Goal: Navigation & Orientation: Find specific page/section

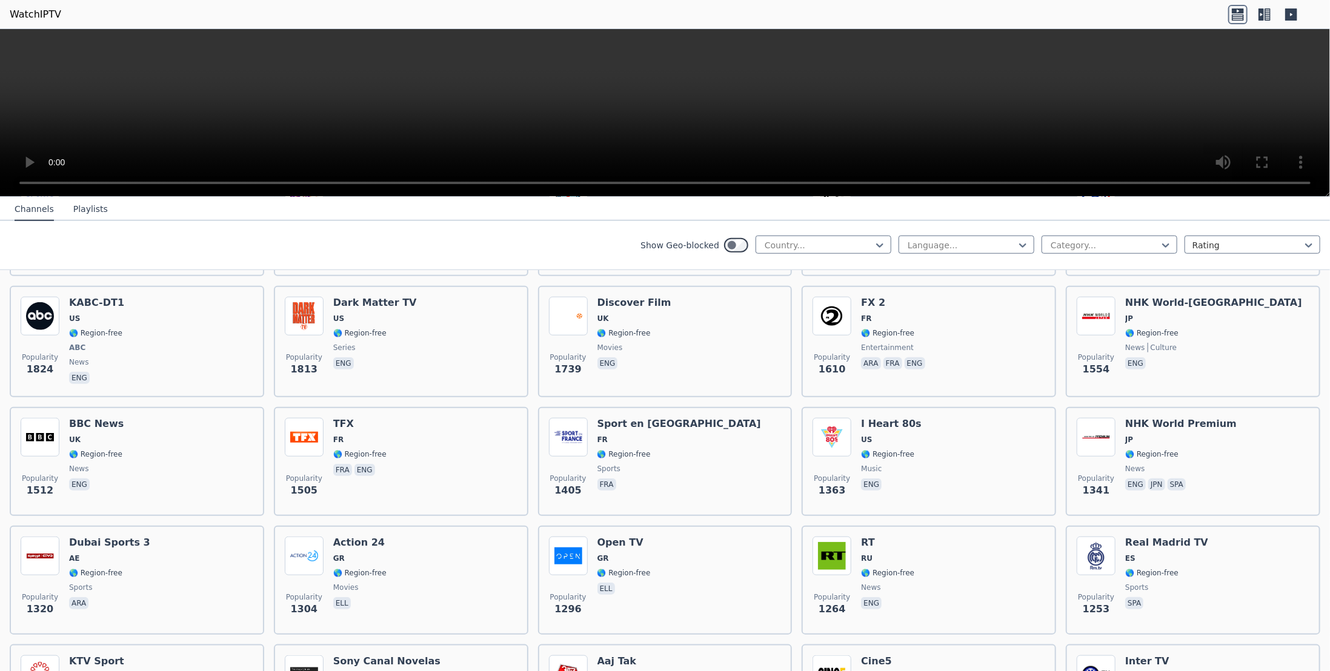
scroll to position [727, 0]
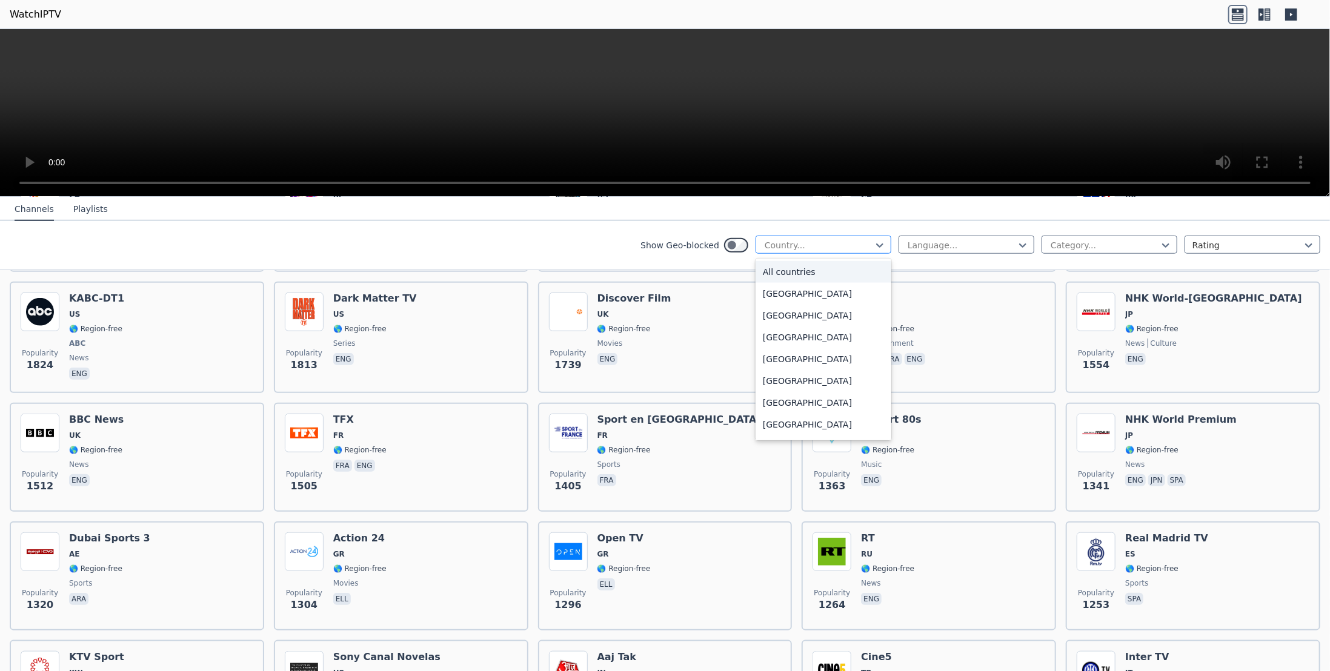
click at [815, 239] on div at bounding box center [818, 245] width 110 height 12
click at [804, 317] on div "[GEOGRAPHIC_DATA]" at bounding box center [824, 306] width 136 height 22
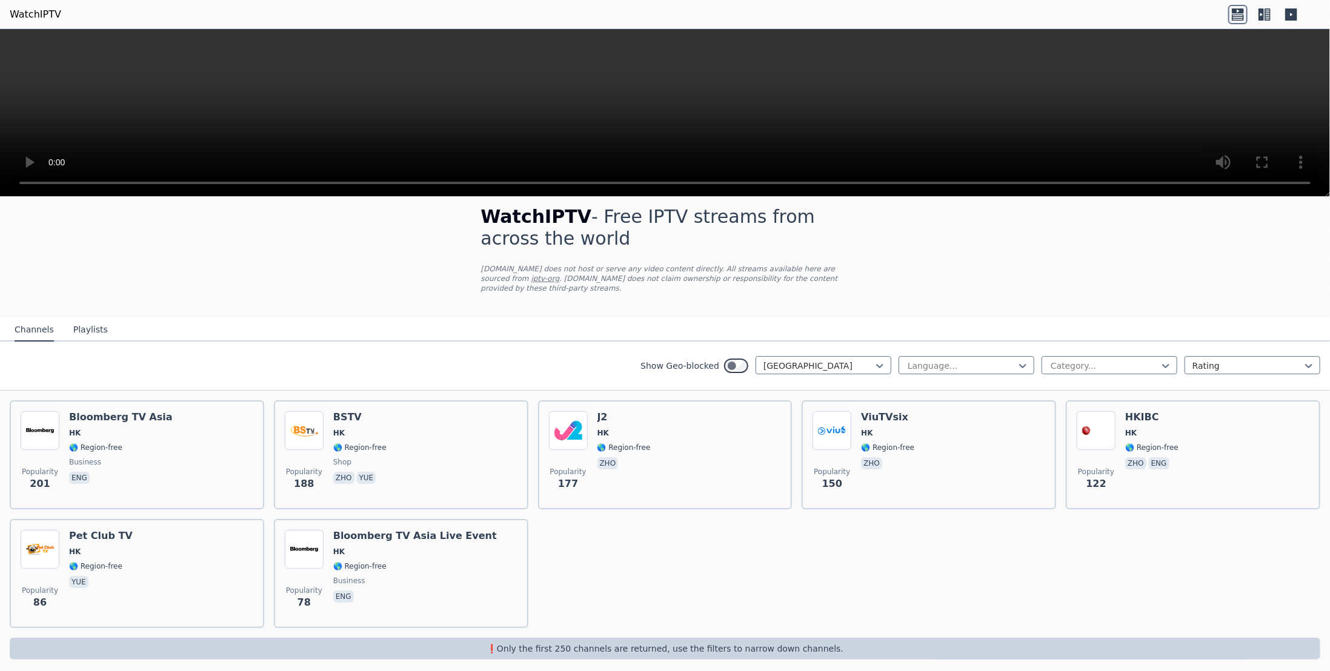
scroll to position [19, 0]
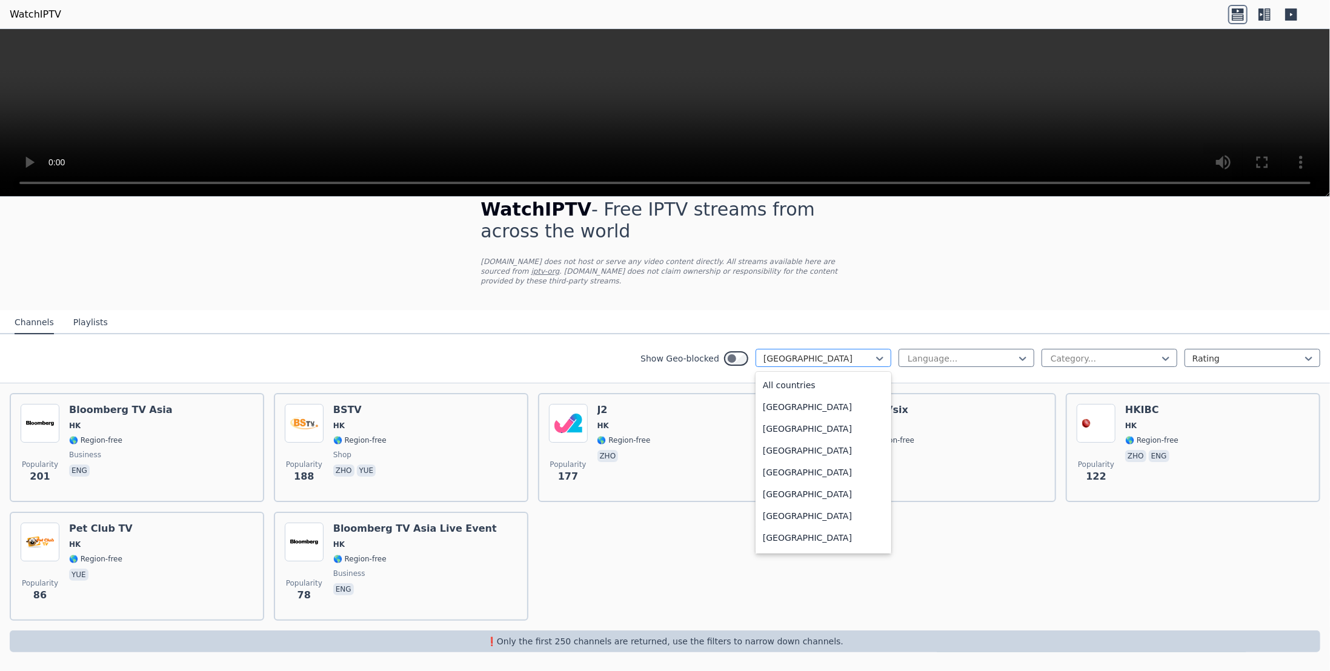
click at [819, 357] on div at bounding box center [818, 359] width 110 height 12
click at [796, 472] on div "[GEOGRAPHIC_DATA]" at bounding box center [824, 473] width 136 height 22
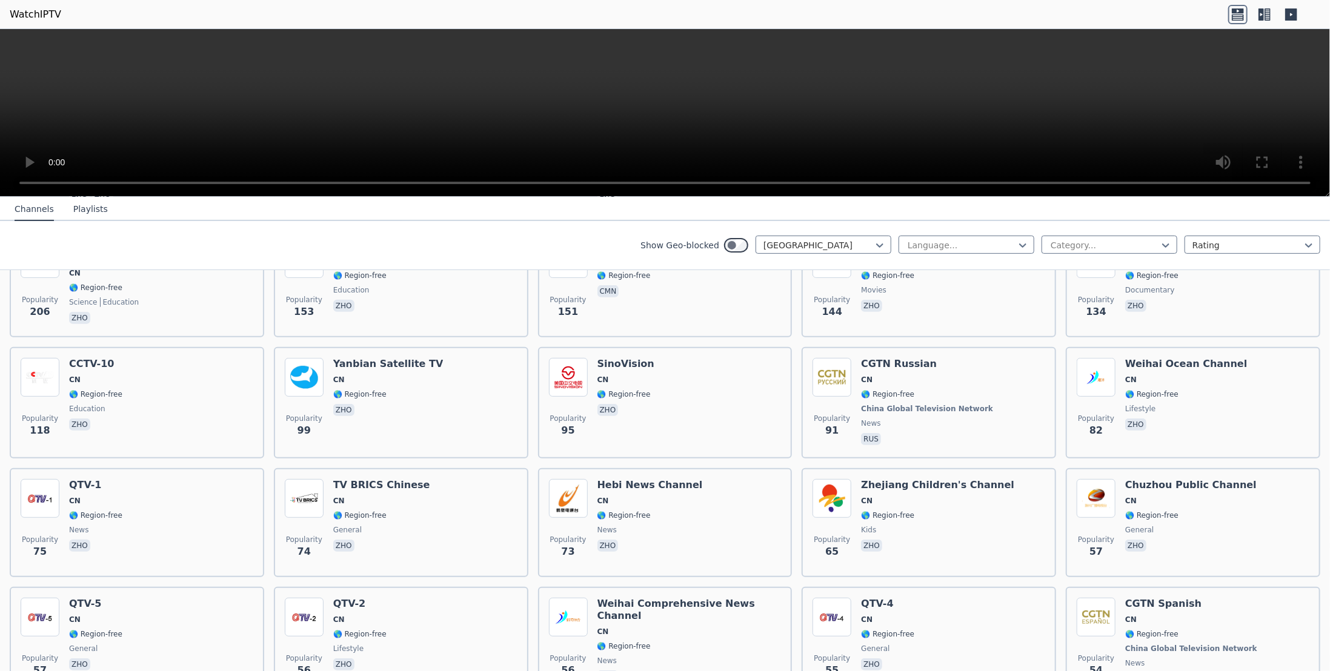
scroll to position [260, 0]
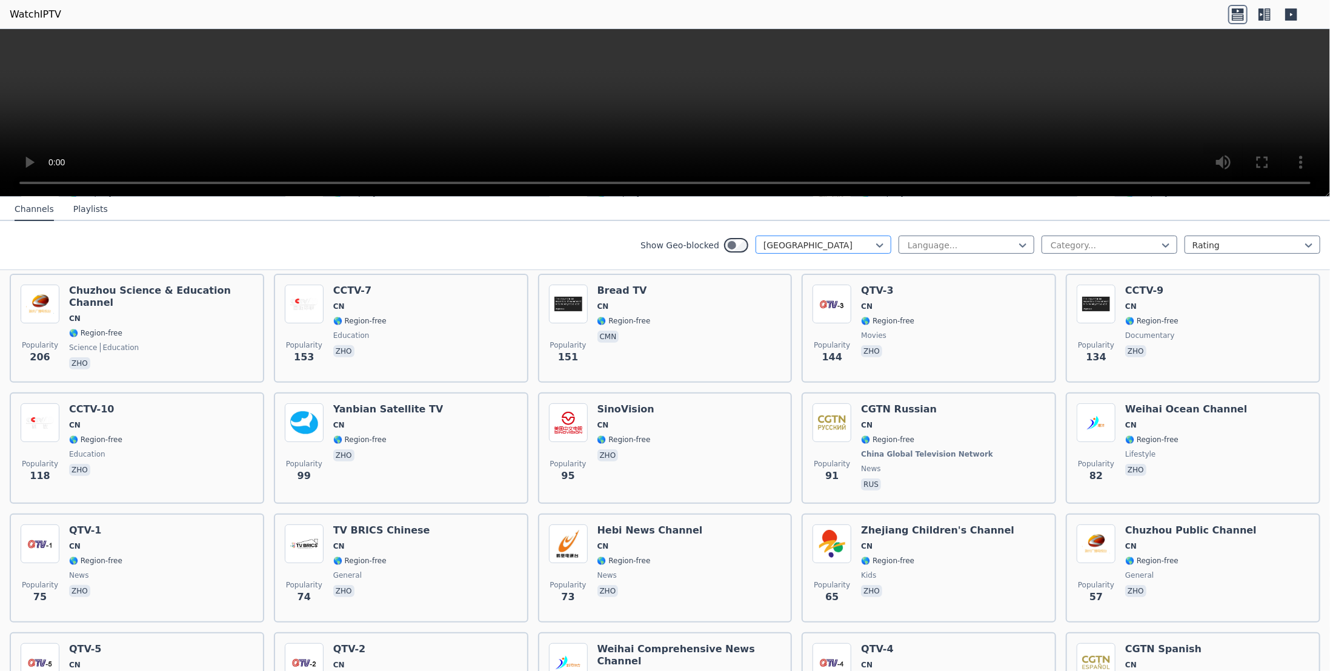
click at [837, 243] on div at bounding box center [818, 245] width 110 height 12
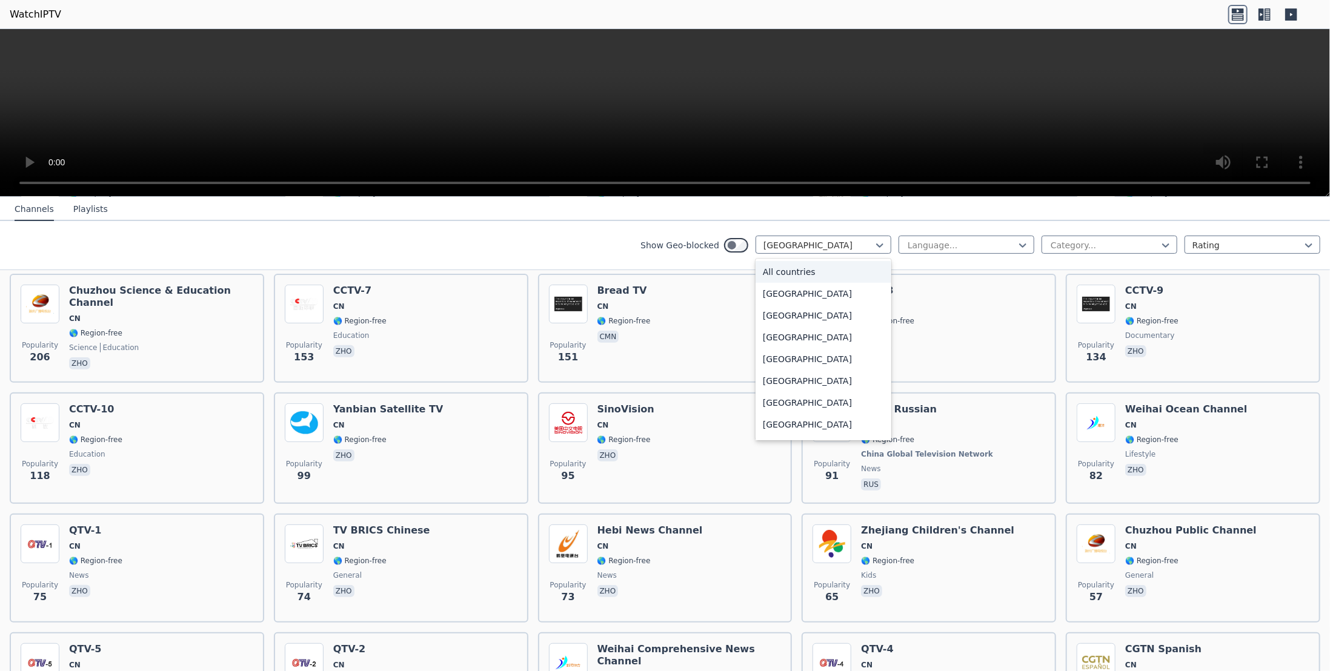
scroll to position [0, 0]
click at [826, 272] on div "All countries" at bounding box center [824, 272] width 136 height 22
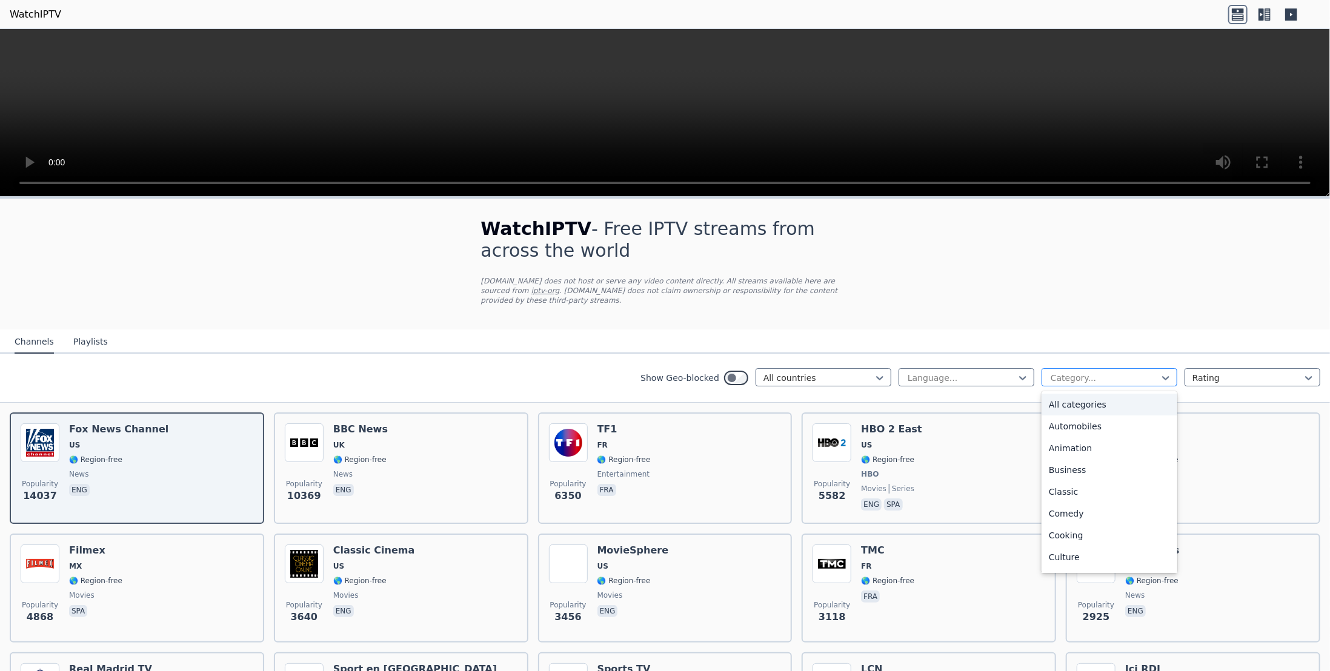
click at [1066, 379] on div at bounding box center [1104, 378] width 110 height 12
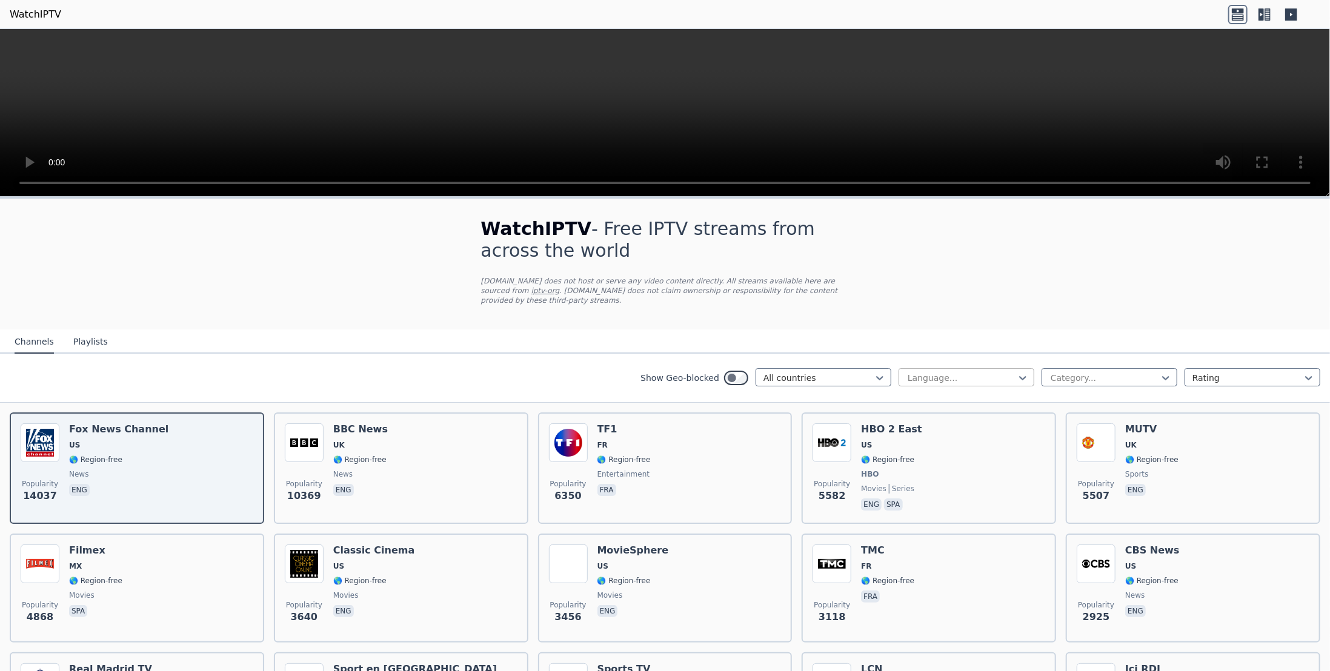
click at [989, 375] on div at bounding box center [961, 378] width 110 height 12
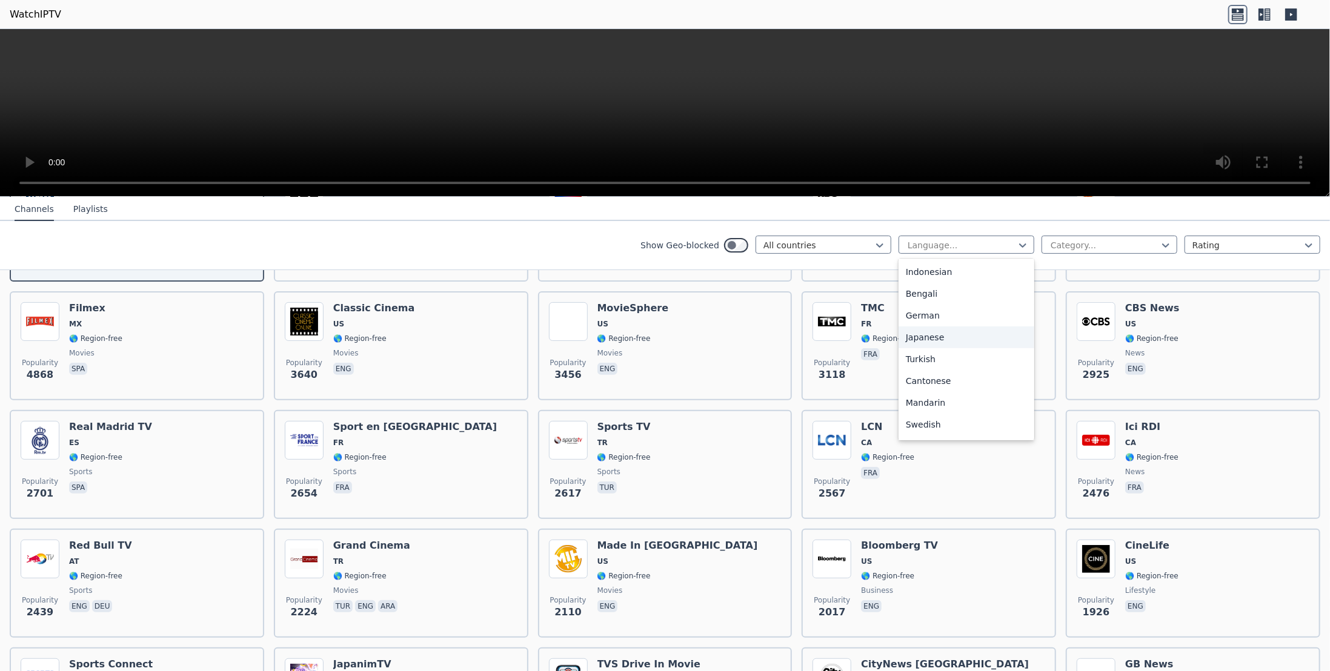
scroll to position [303, 0]
click at [956, 297] on div "Cantonese" at bounding box center [967, 296] width 136 height 22
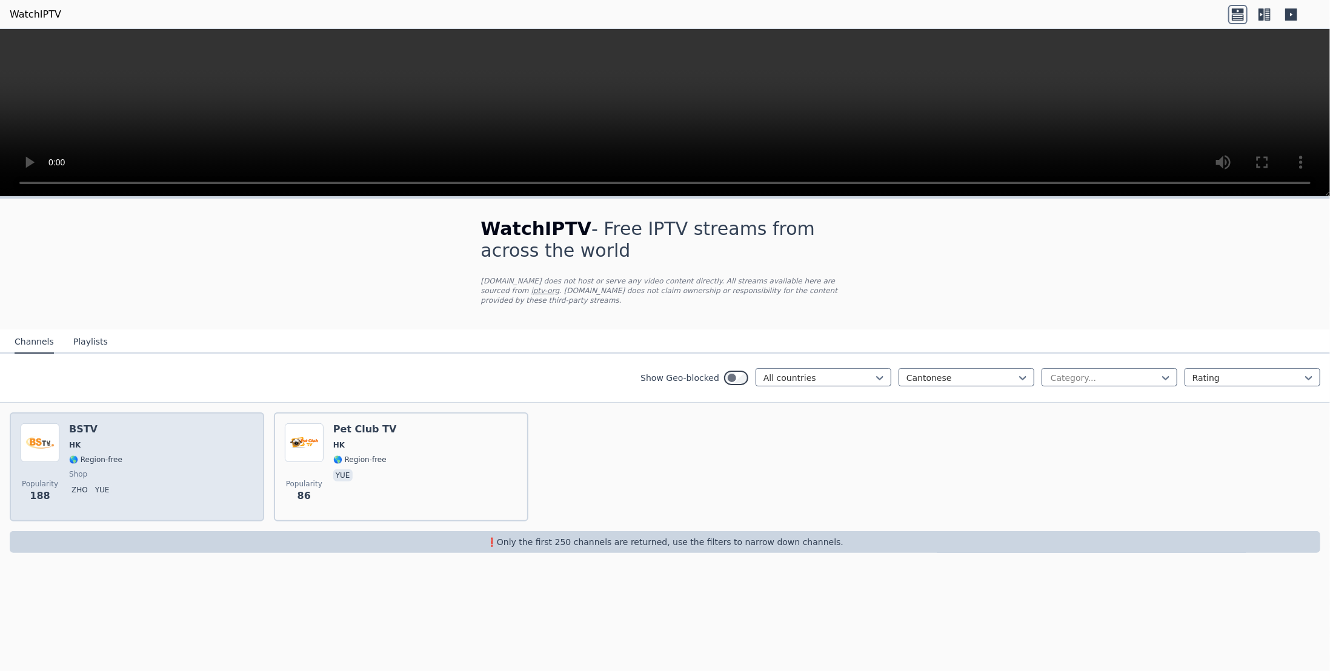
click at [87, 426] on h6 "BSTV" at bounding box center [95, 430] width 53 height 12
